Goal: Navigation & Orientation: Go to known website

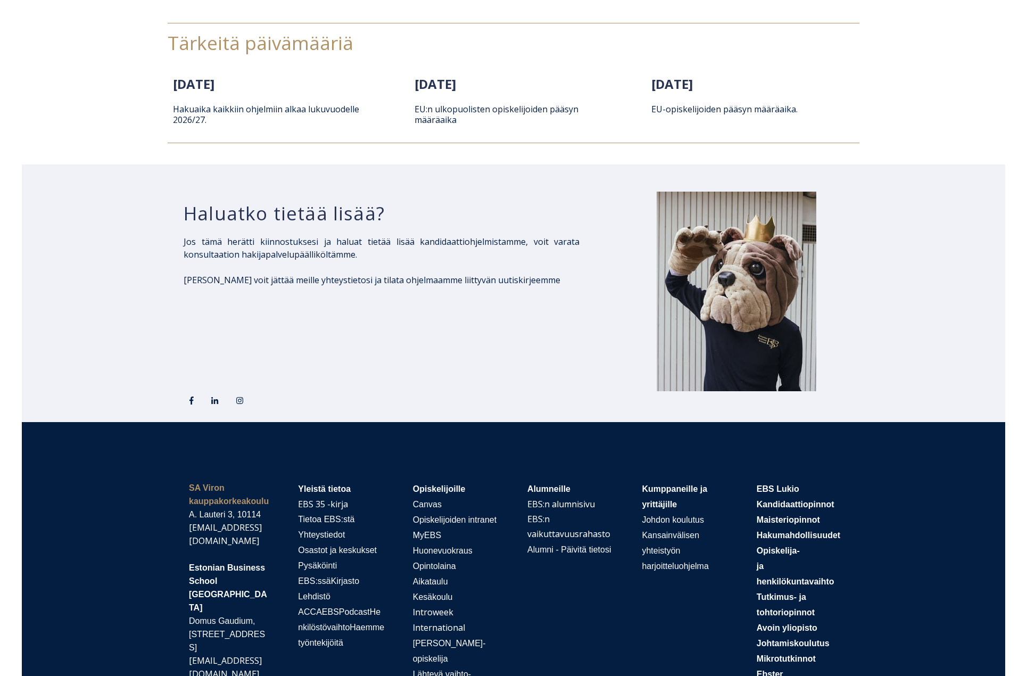
scroll to position [1490, 0]
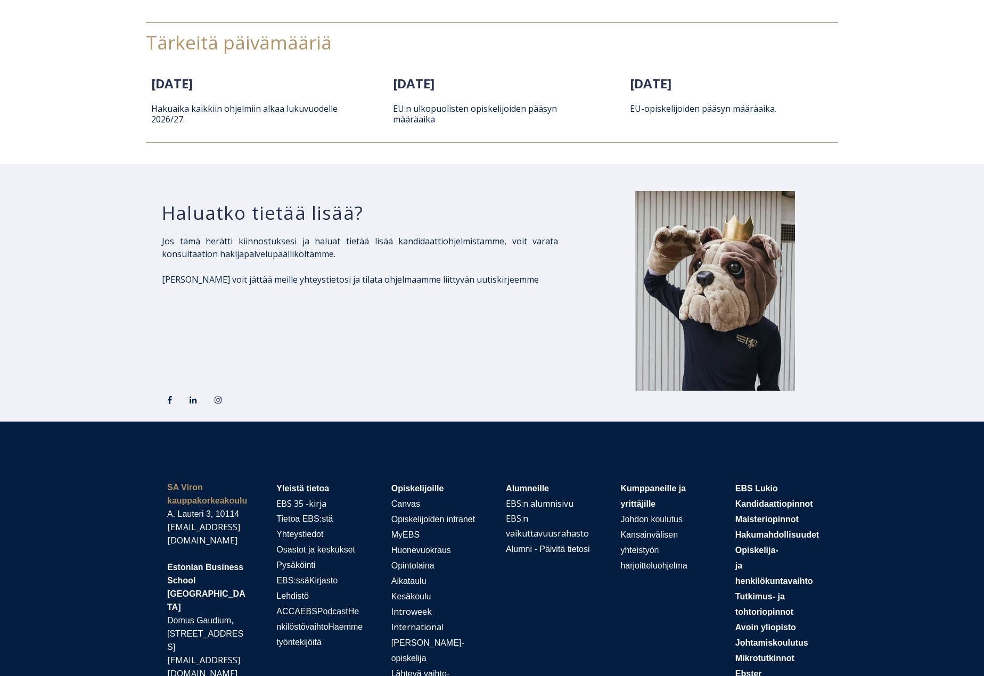
drag, startPoint x: 161, startPoint y: 617, endPoint x: 238, endPoint y: 632, distance: 79.1
click at [238, 632] on div "SA Viron kauppakorkeakoulu A. Lauteri 3, 10114 ebs@ebs.ee Estonian Business Sch…" at bounding box center [204, 601] width 97 height 263
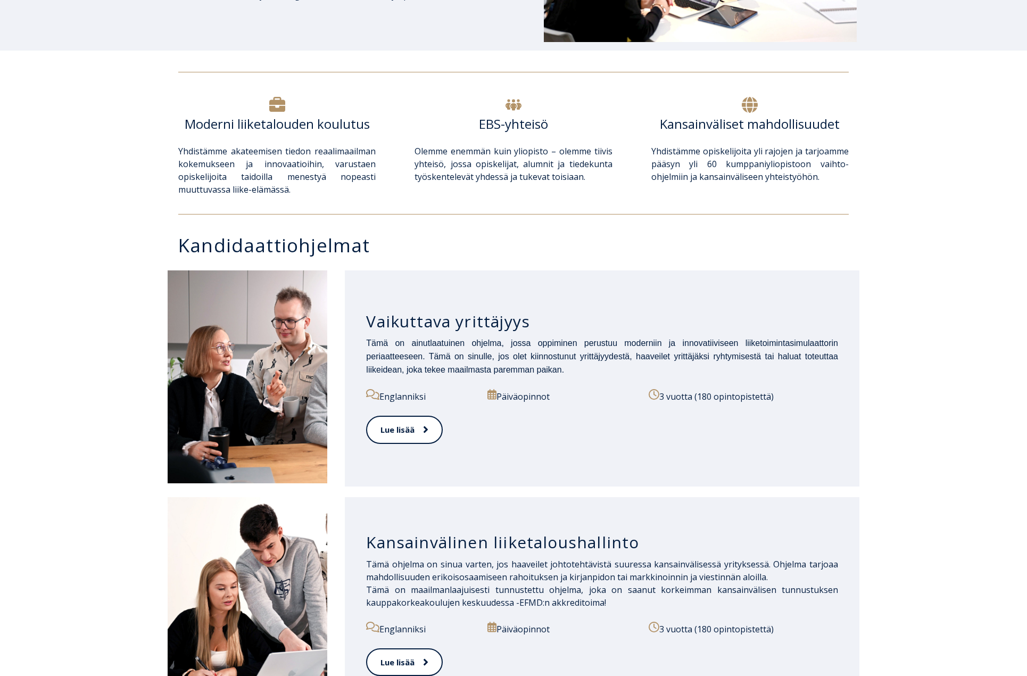
scroll to position [0, 0]
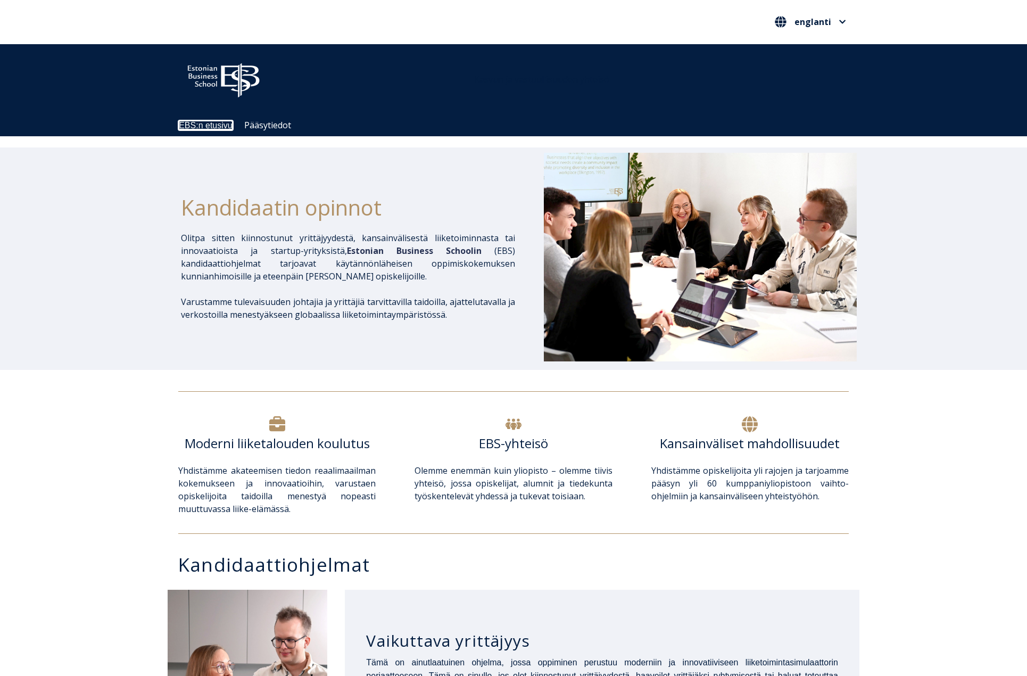
click at [212, 122] on font "EBS:n etusivu" at bounding box center [206, 125] width 54 height 9
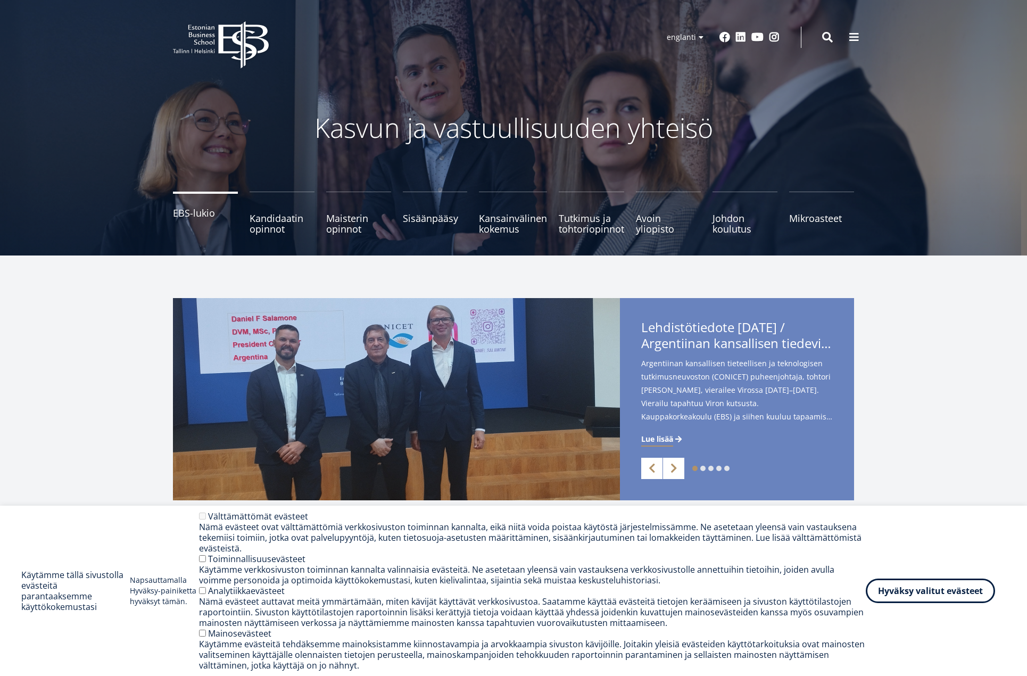
drag, startPoint x: 0, startPoint y: 0, endPoint x: 193, endPoint y: 212, distance: 286.7
click at [193, 212] on font "EBS-lukio" at bounding box center [194, 213] width 42 height 13
